Goal: Check status: Check status

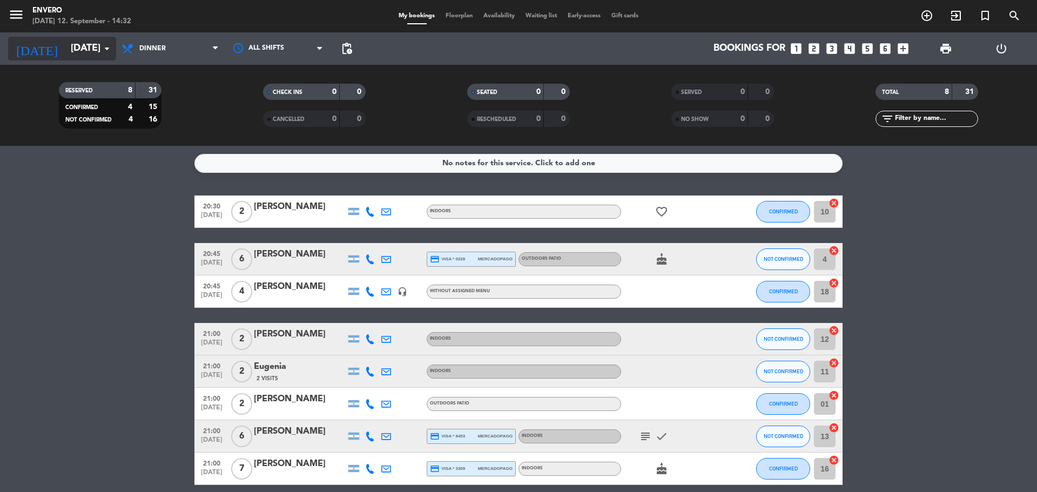
click at [76, 59] on div "[DATE] [DATE] arrow_drop_down" at bounding box center [62, 49] width 108 height 24
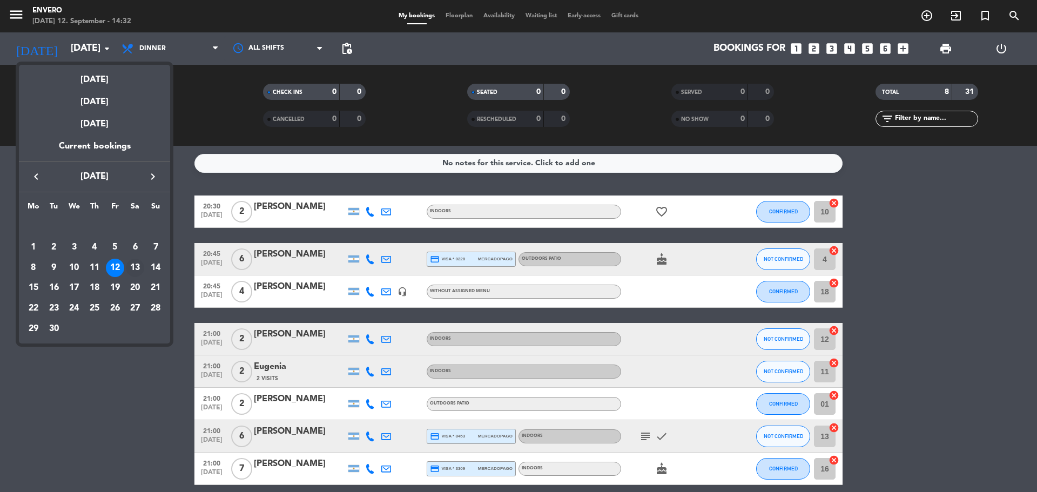
click at [138, 270] on div "13" at bounding box center [135, 268] width 18 height 18
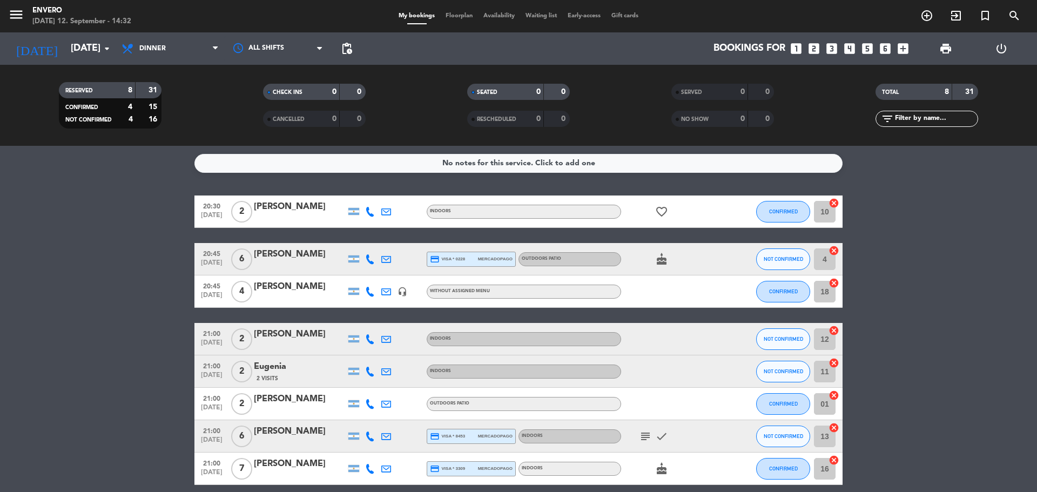
type input "[DATE]"
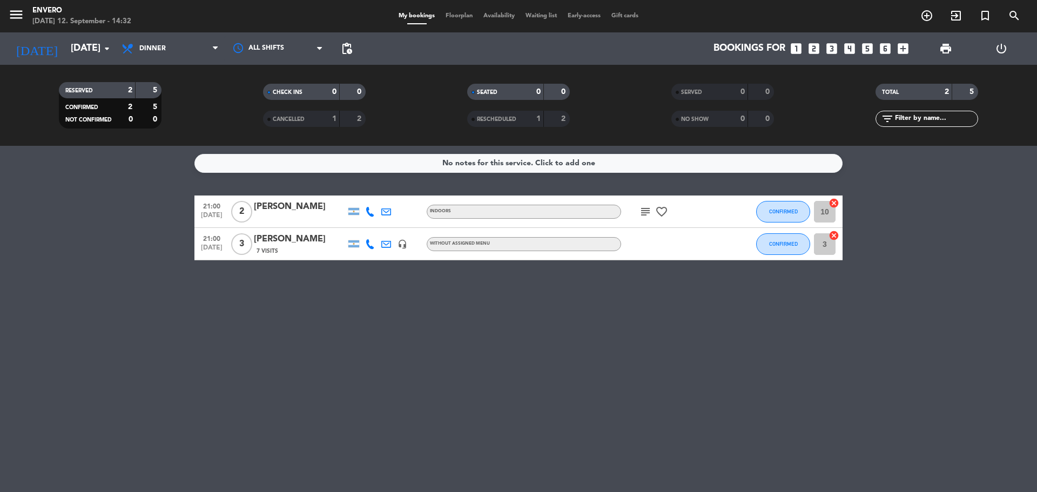
click at [453, 17] on span "Floorplan" at bounding box center [459, 16] width 38 height 6
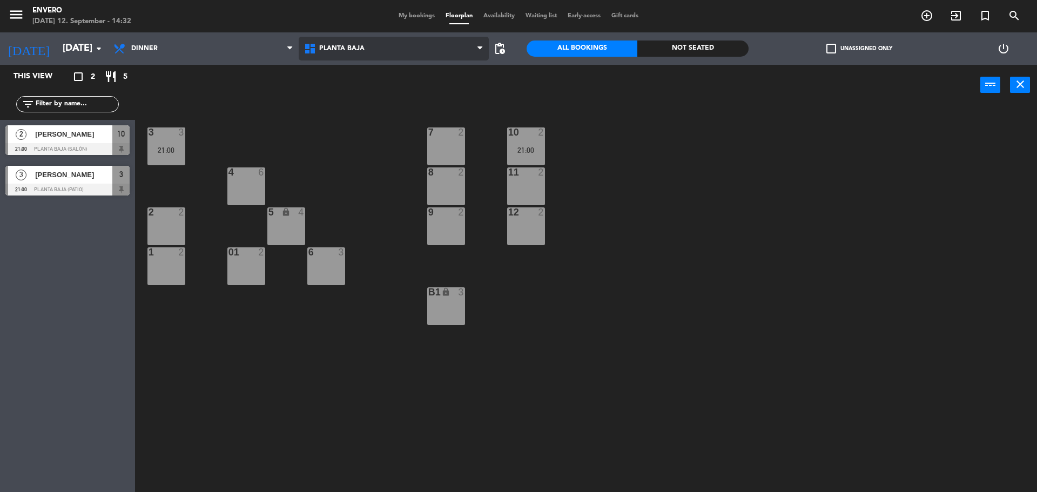
click at [390, 51] on span "Planta Baja" at bounding box center [394, 49] width 191 height 24
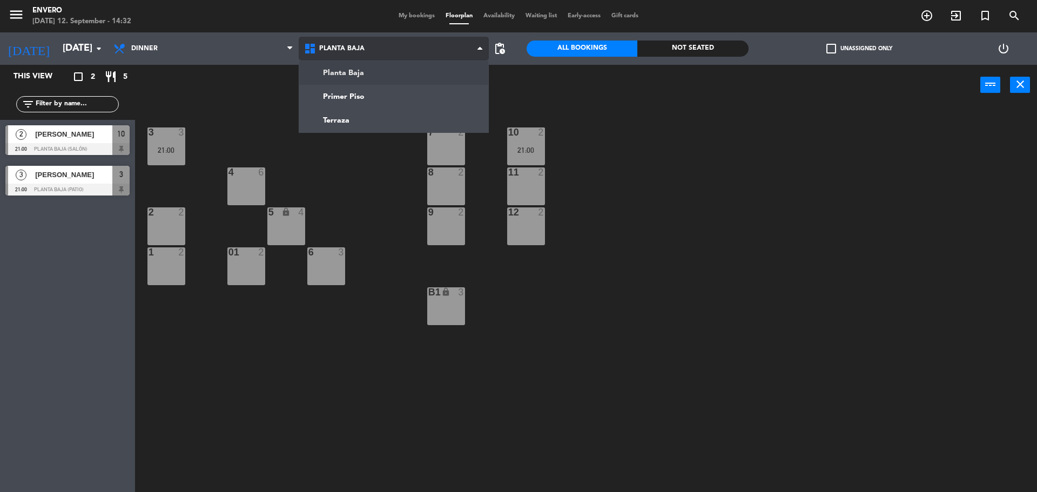
click at [390, 51] on span "Planta Baja" at bounding box center [394, 49] width 191 height 24
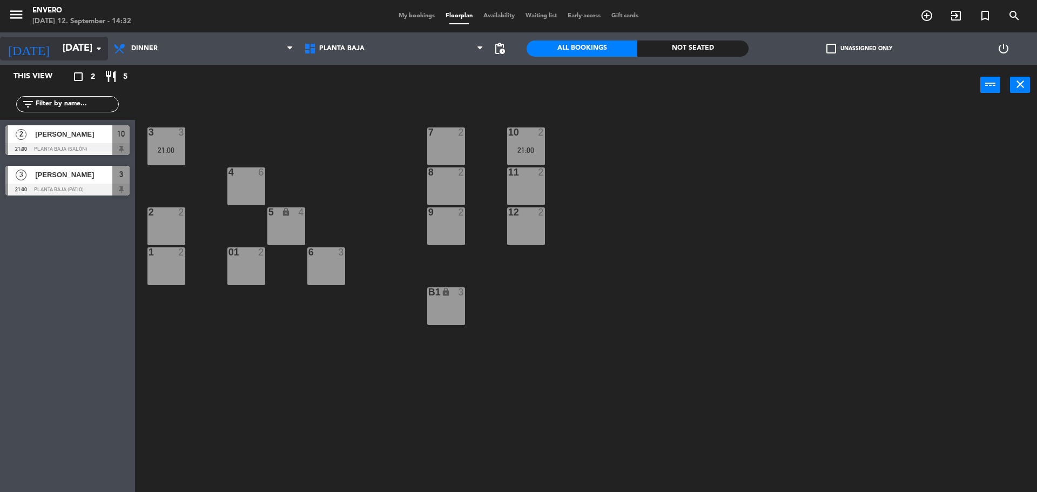
click at [69, 52] on input "[DATE]" at bounding box center [119, 49] width 125 height 22
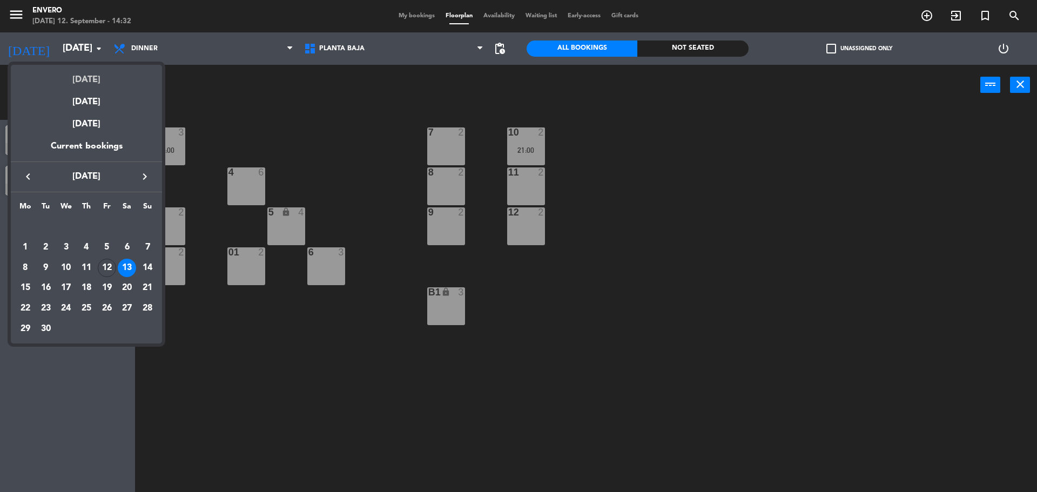
click at [79, 75] on div "[DATE]" at bounding box center [86, 76] width 151 height 22
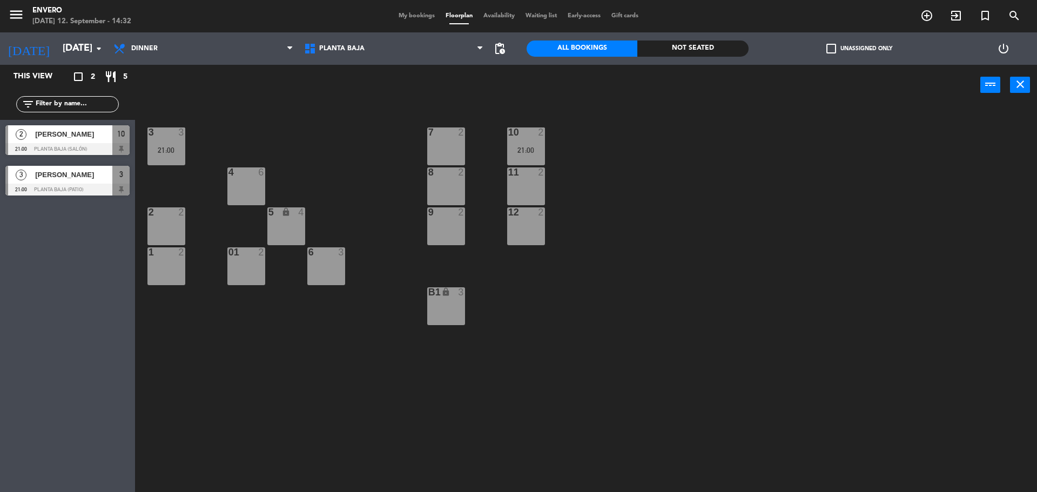
type input "[DATE]"
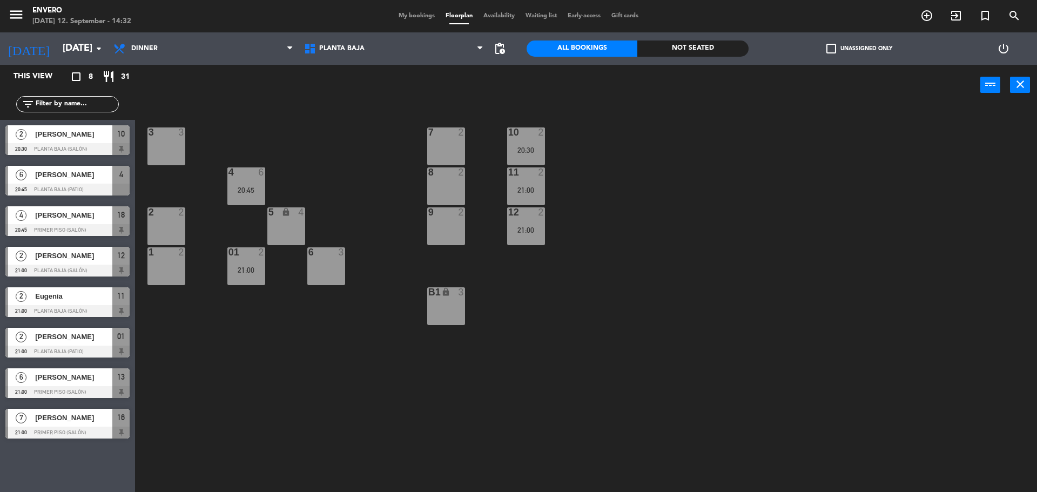
click at [66, 186] on div at bounding box center [67, 190] width 124 height 12
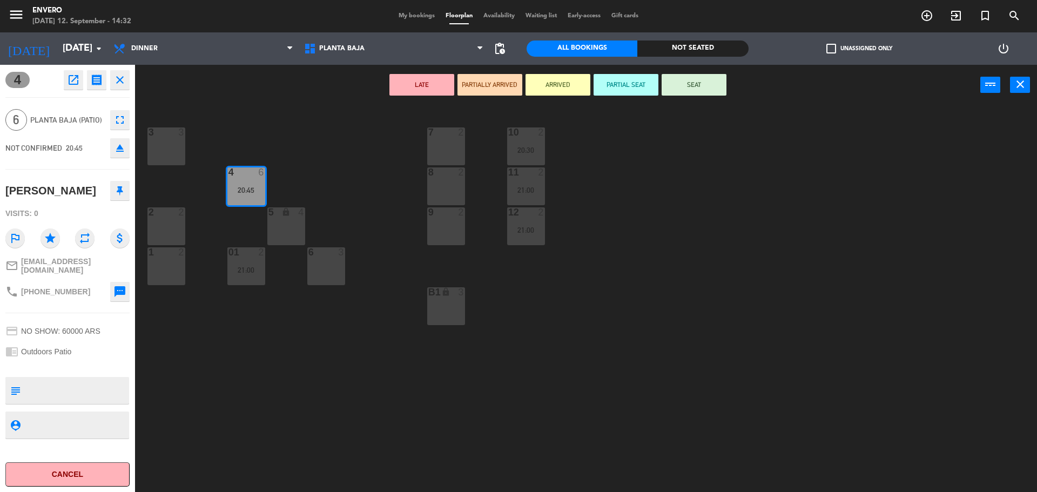
click at [122, 191] on icon at bounding box center [120, 191] width 6 height 10
click at [118, 74] on icon "close" at bounding box center [119, 79] width 13 height 13
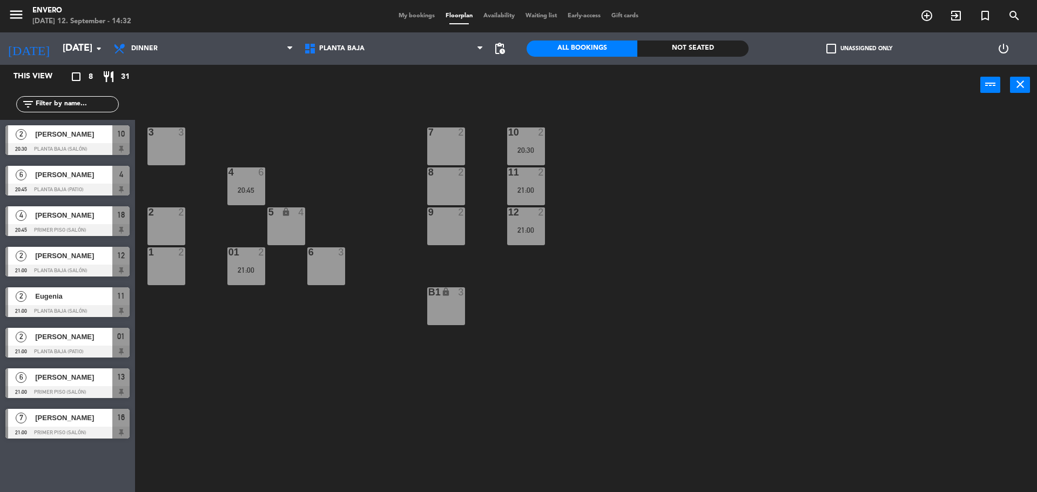
click at [254, 202] on div "4 6 20:45" at bounding box center [246, 186] width 38 height 38
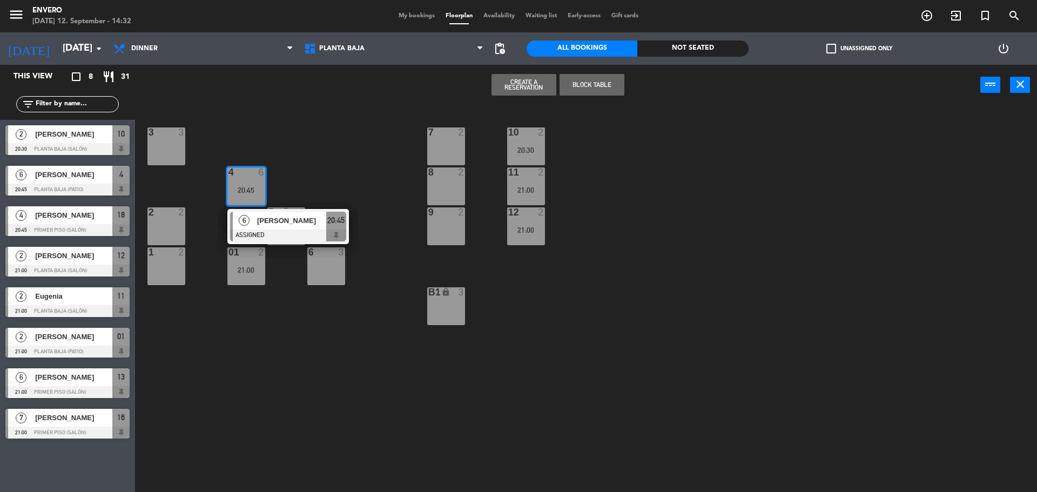
click at [309, 180] on div "3 3 7 2 10 2 20:30 4 6 20:45 6 [PERSON_NAME] ASSIGNED 20:45 8 2 11 2 21:00 2 2 …" at bounding box center [591, 301] width 892 height 387
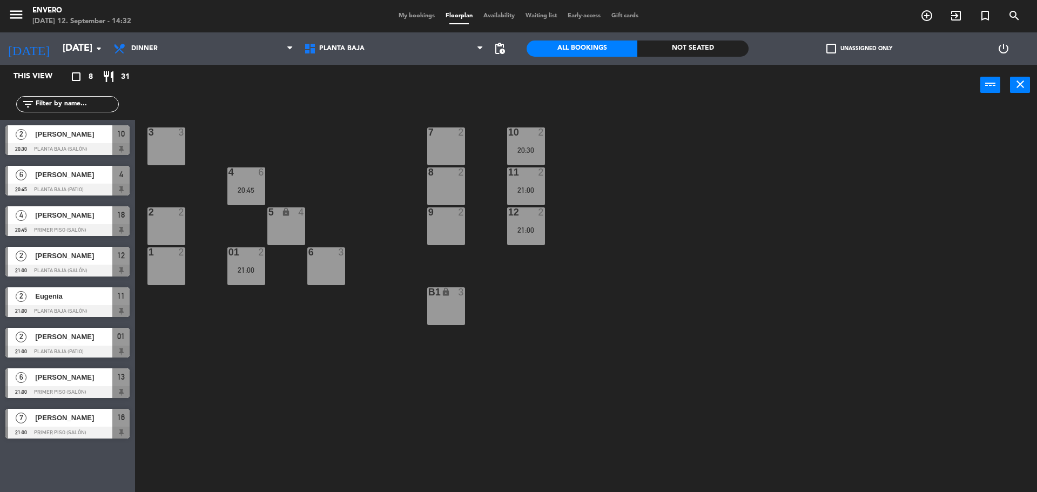
click at [300, 232] on div "5 lock 4" at bounding box center [286, 226] width 38 height 38
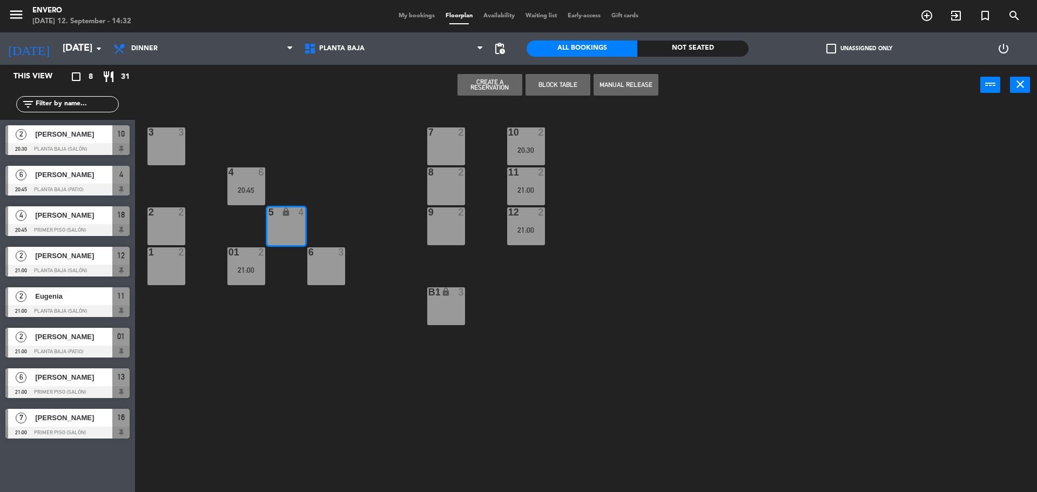
click at [249, 187] on div "20:45" at bounding box center [246, 190] width 38 height 8
click at [298, 144] on div "3 3 7 2 10 2 20:30 4 6 20:45 8 2 11 2 21:00 2 2 5 lock 4 9 2 12 2 21:00 1 2 6 3…" at bounding box center [591, 301] width 892 height 387
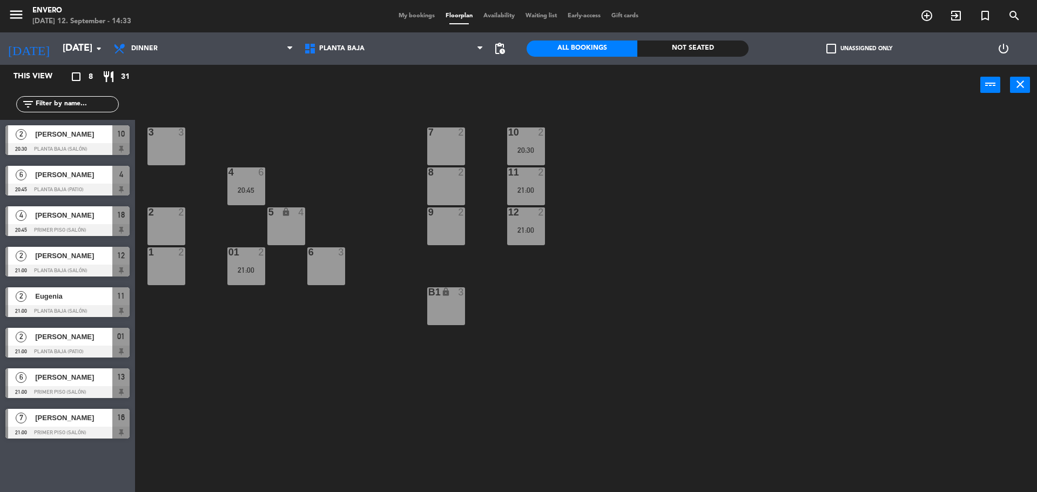
click at [243, 186] on div "20:45" at bounding box center [246, 190] width 38 height 8
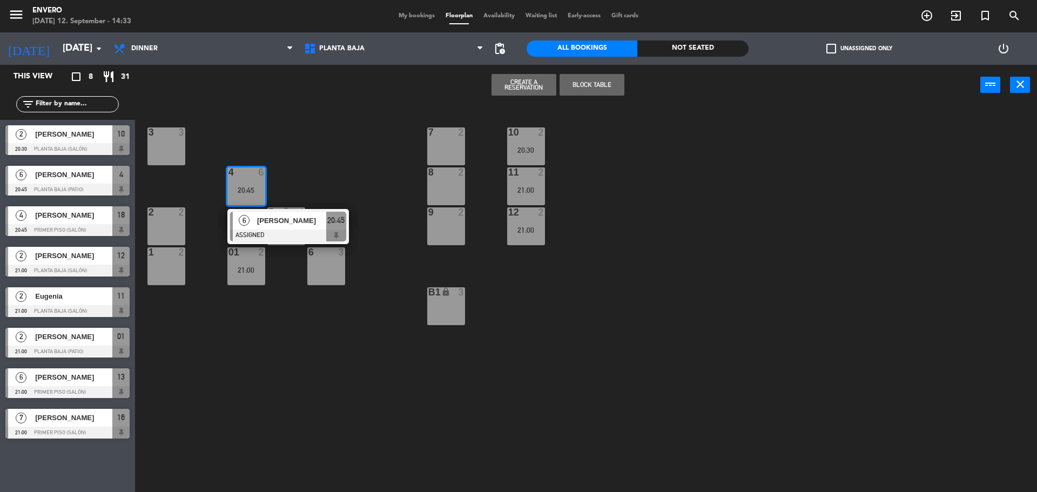
click at [332, 286] on div "3 3 7 2 10 2 20:30 4 6 20:45 6 [PERSON_NAME] ASSIGNED 20:45 8 2 11 2 21:00 2 2 …" at bounding box center [591, 301] width 892 height 387
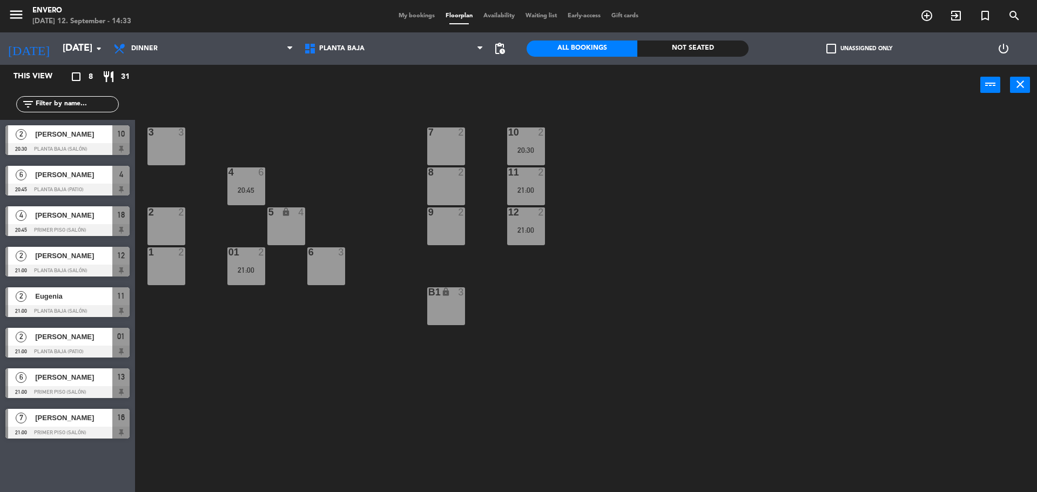
click at [239, 182] on div "4 6 20:45" at bounding box center [246, 186] width 38 height 38
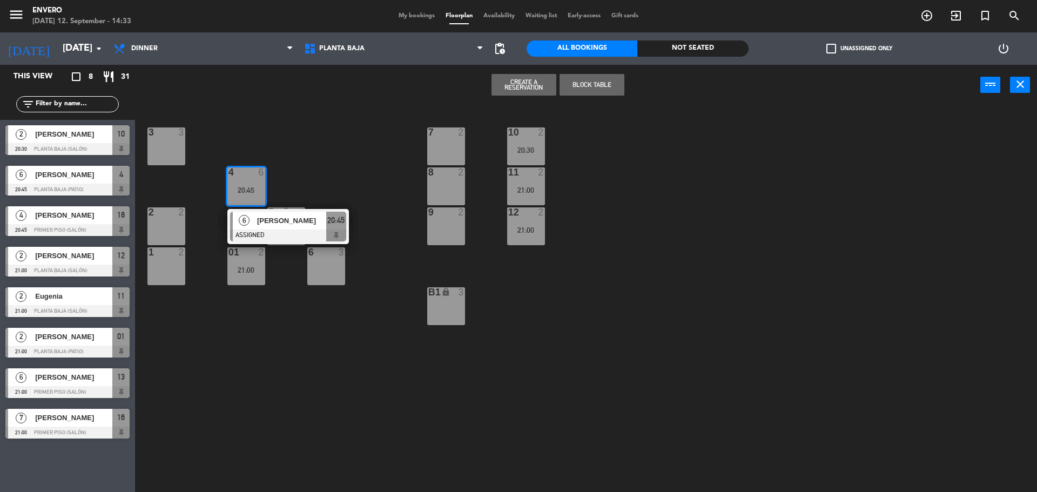
click at [280, 208] on div "lock" at bounding box center [286, 212] width 18 height 10
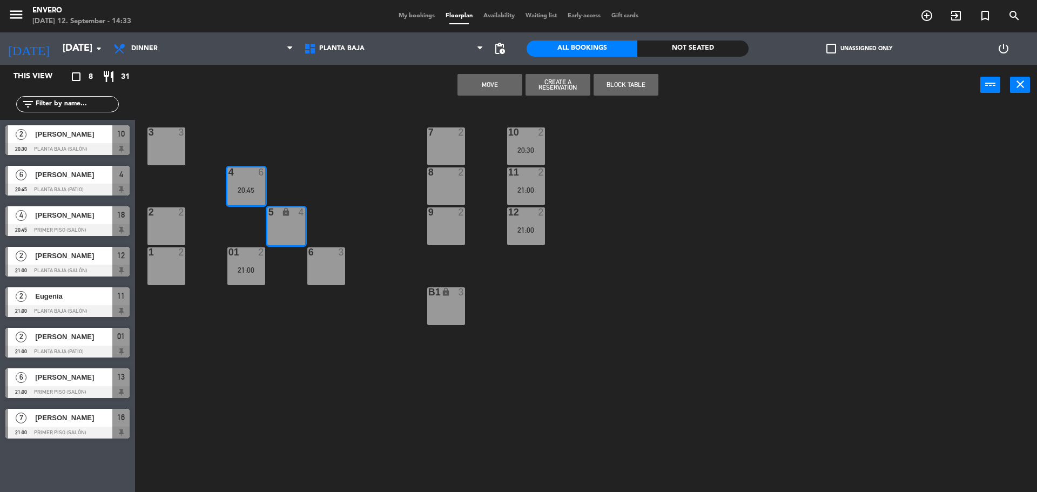
click at [379, 137] on div "3 3 7 2 10 2 20:30 4 6 20:45 8 2 11 2 21:00 2 2 5 lock 4 9 2 12 2 21:00 1 2 6 3…" at bounding box center [591, 301] width 892 height 387
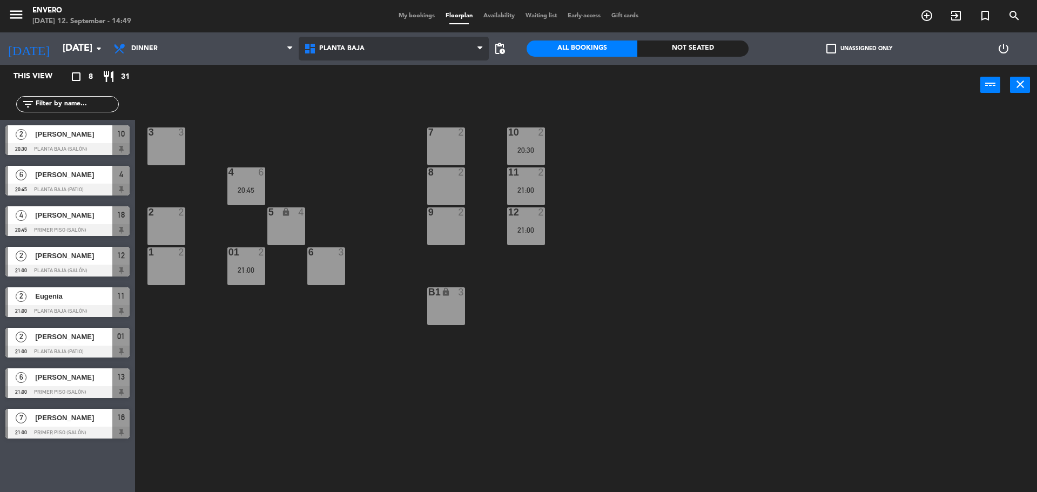
click at [353, 49] on span "Planta Baja" at bounding box center [341, 49] width 45 height 8
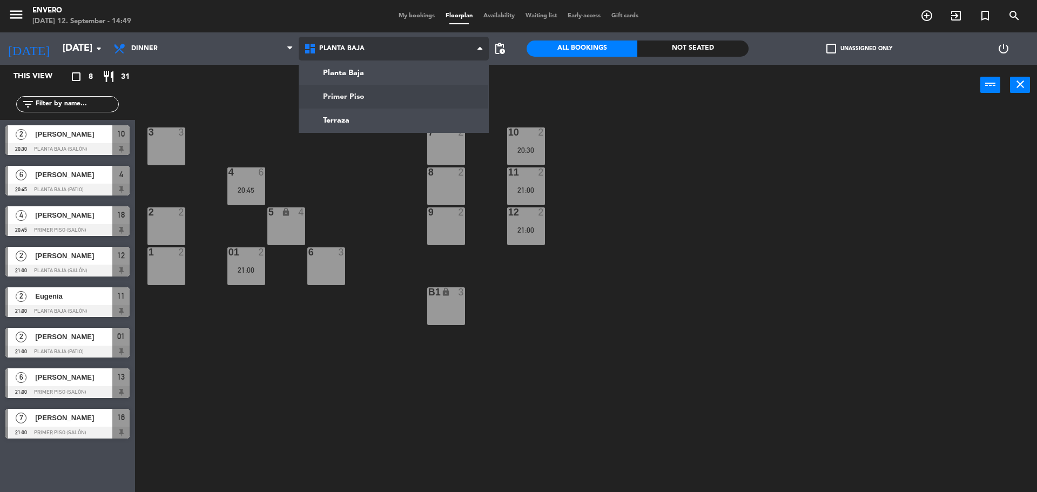
click at [363, 89] on ng-component "menu Envero [DATE] 12. September - 14:49 My bookings Floorplan Availability Wai…" at bounding box center [518, 247] width 1037 height 495
